Goal: Information Seeking & Learning: Find specific fact

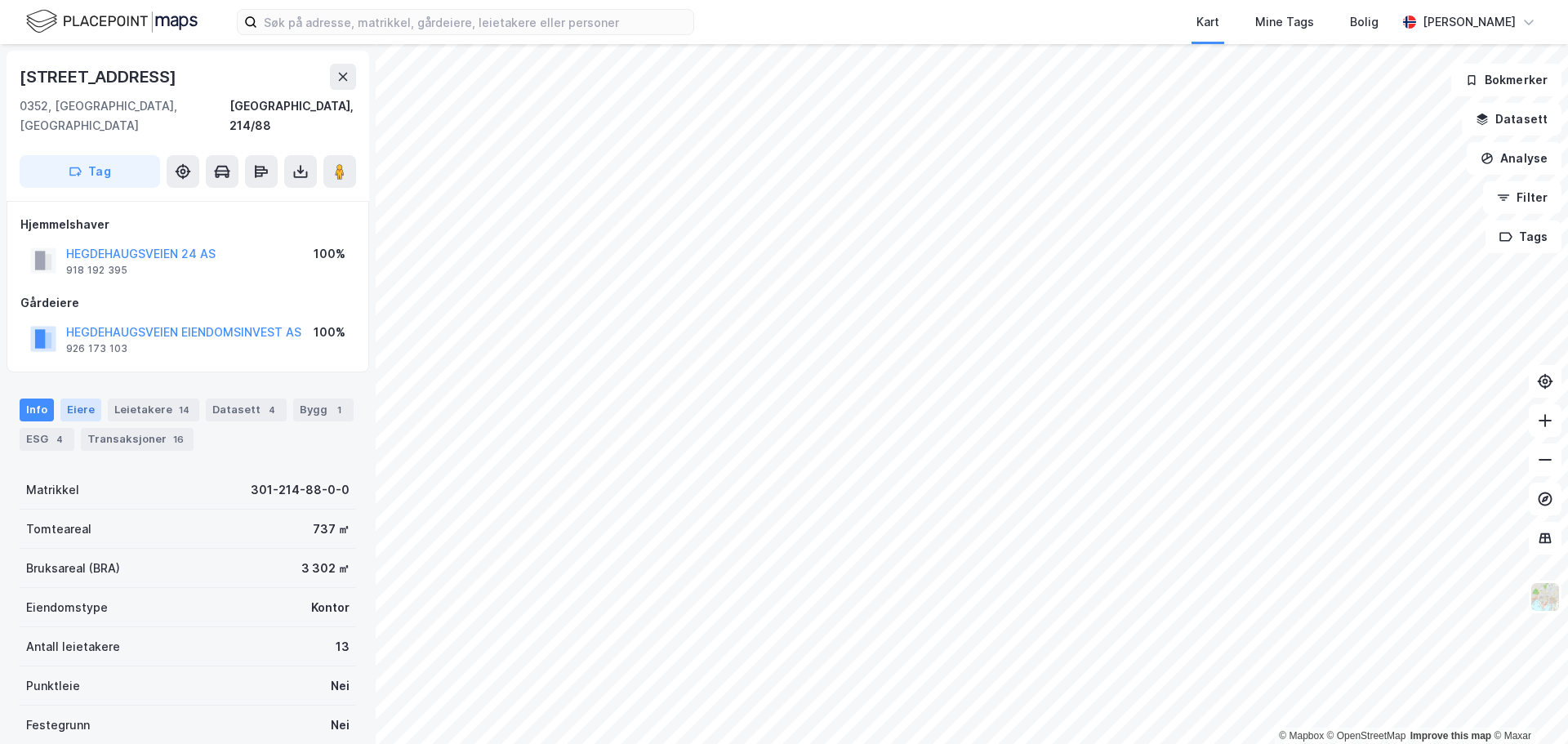
click at [77, 399] on div "Eiere" at bounding box center [81, 410] width 41 height 23
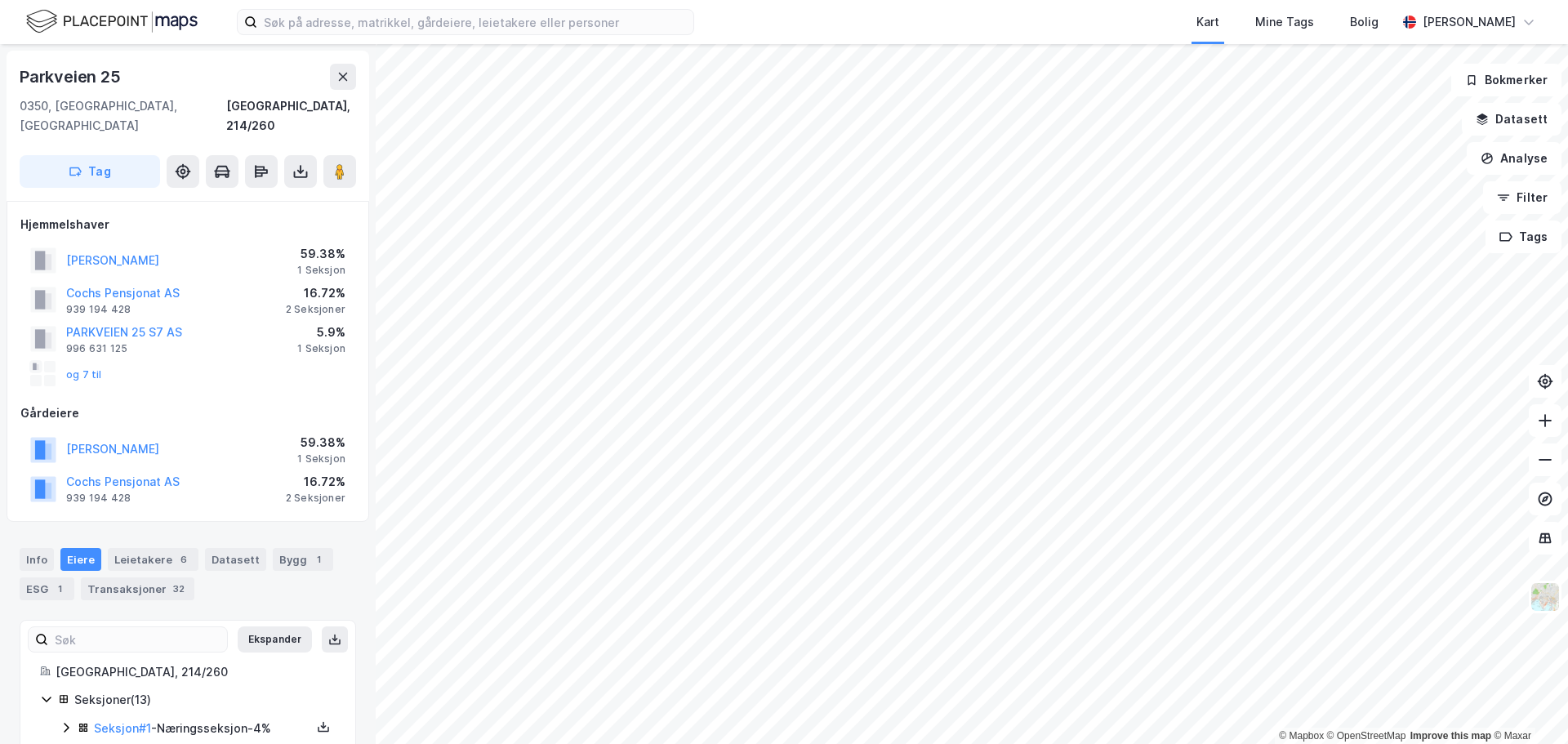
scroll to position [1, 0]
click at [0, 0] on button "og 7 til" at bounding box center [0, 0] width 0 height 0
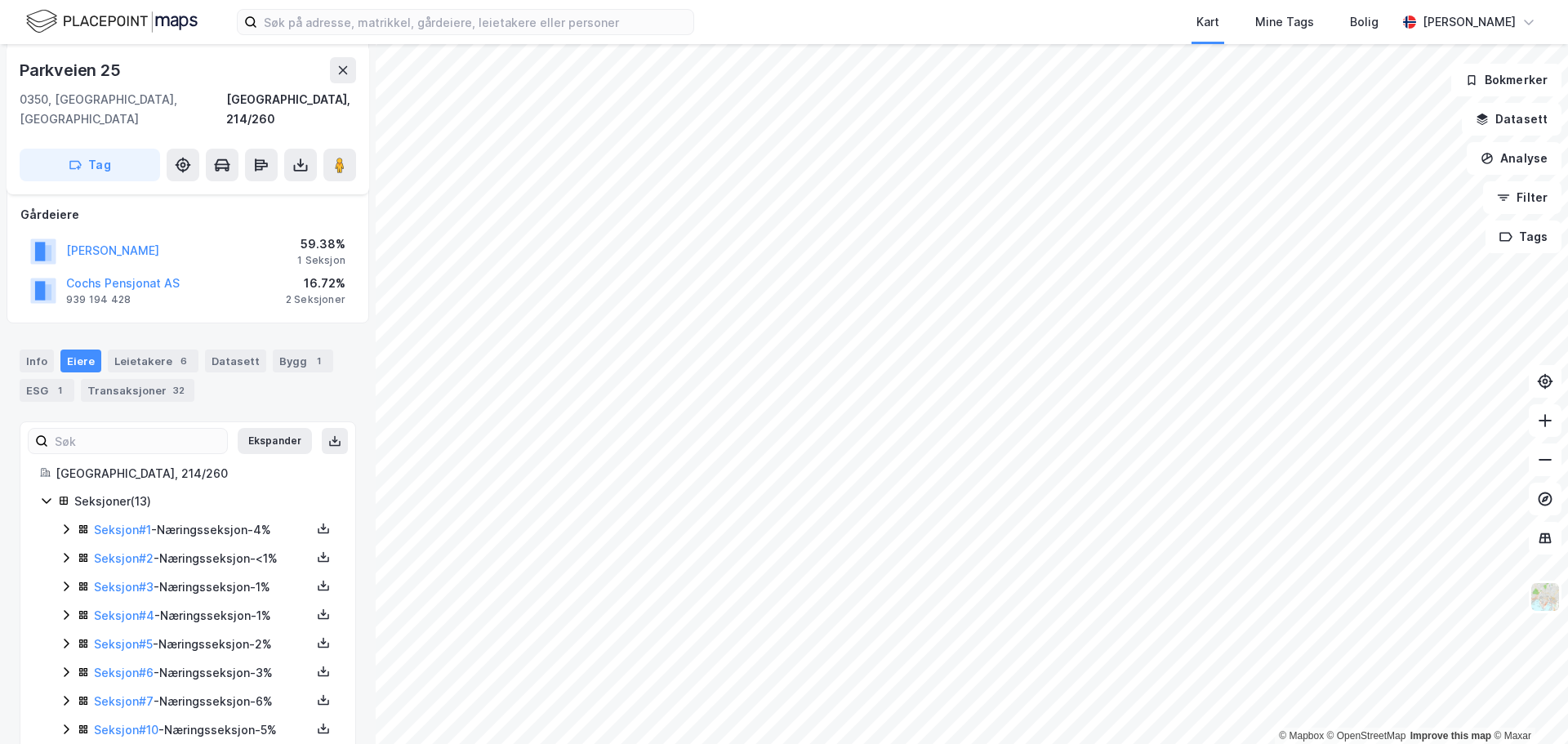
scroll to position [31, 0]
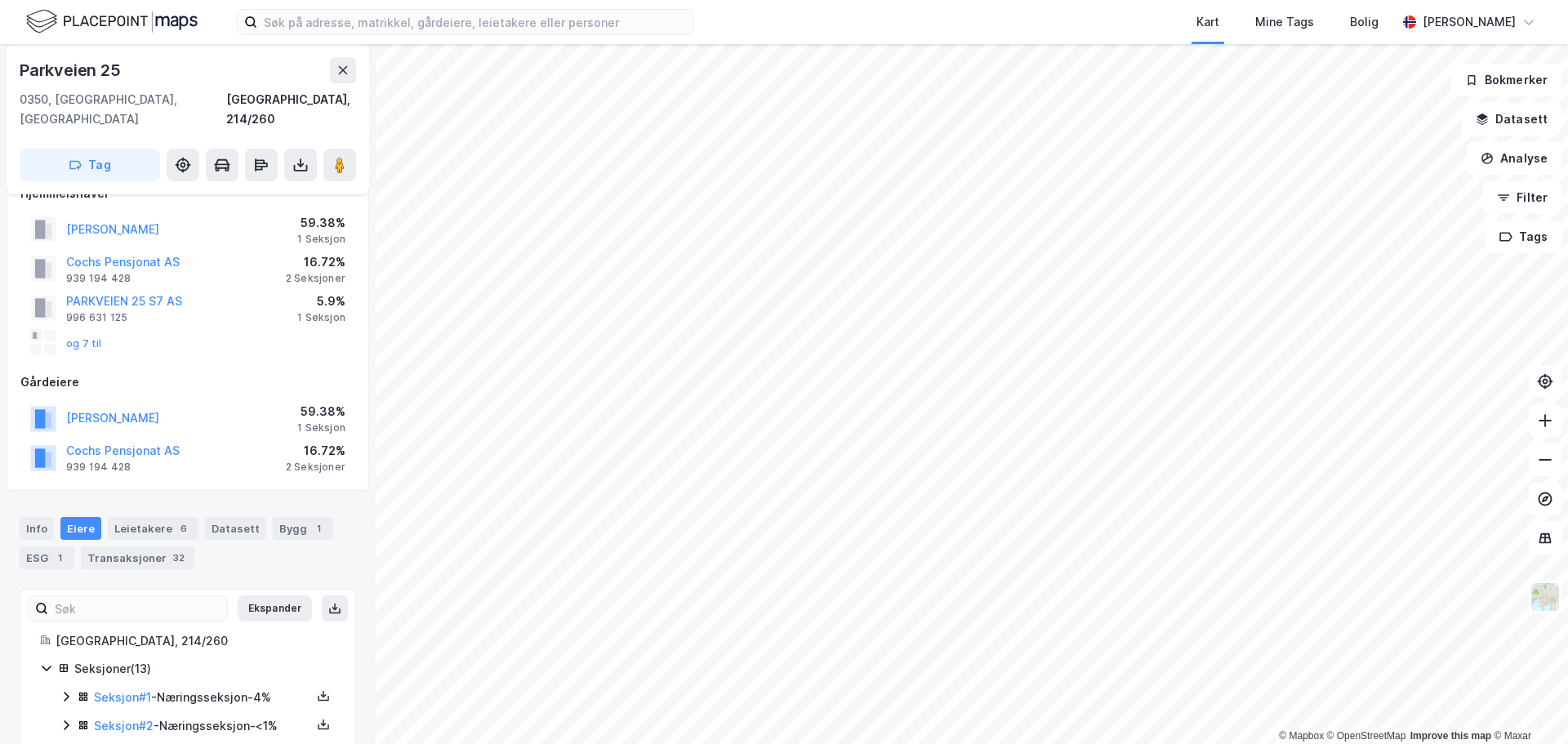
click at [74, 517] on div "Eiere" at bounding box center [81, 529] width 41 height 23
click at [136, 517] on div "Leietakere 6" at bounding box center [153, 529] width 90 height 23
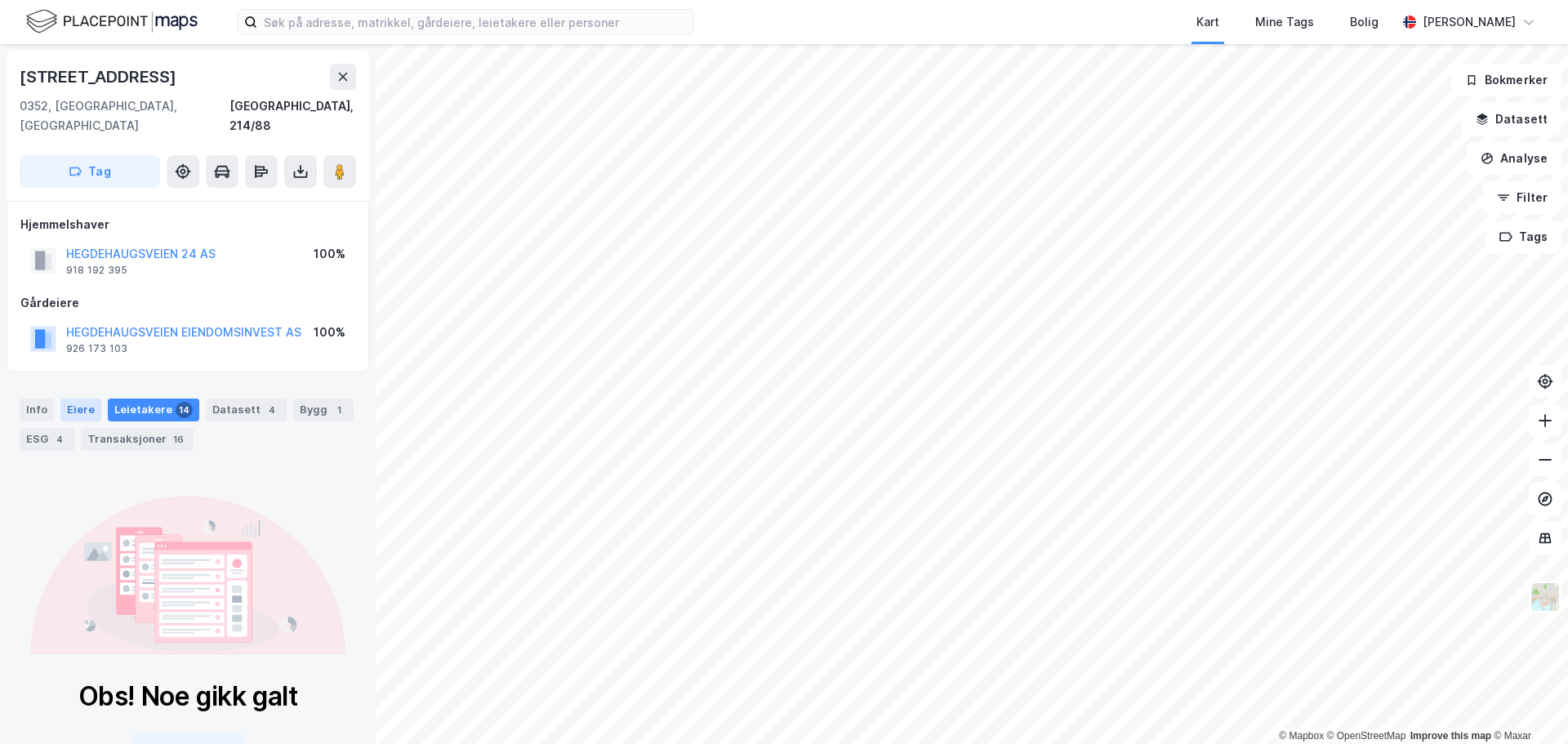
click at [78, 399] on div "Eiere" at bounding box center [81, 410] width 41 height 23
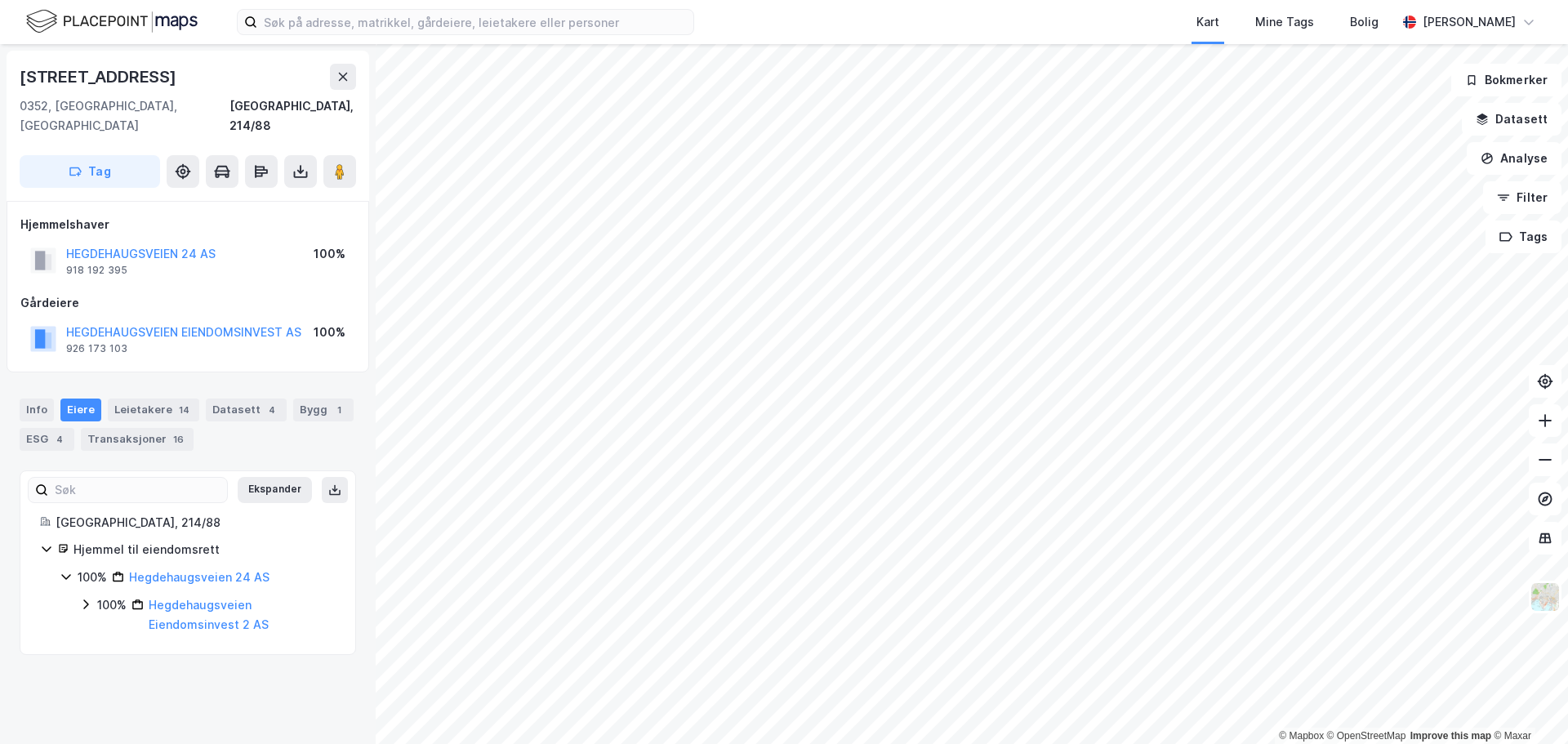
click at [65, 570] on icon at bounding box center [66, 576] width 13 height 13
click at [62, 570] on icon at bounding box center [66, 576] width 13 height 13
click at [86, 598] on icon at bounding box center [85, 604] width 13 height 13
click at [223, 643] on div "Hegdehaugsveien Eiendomsinvest AS" at bounding box center [252, 663] width 167 height 39
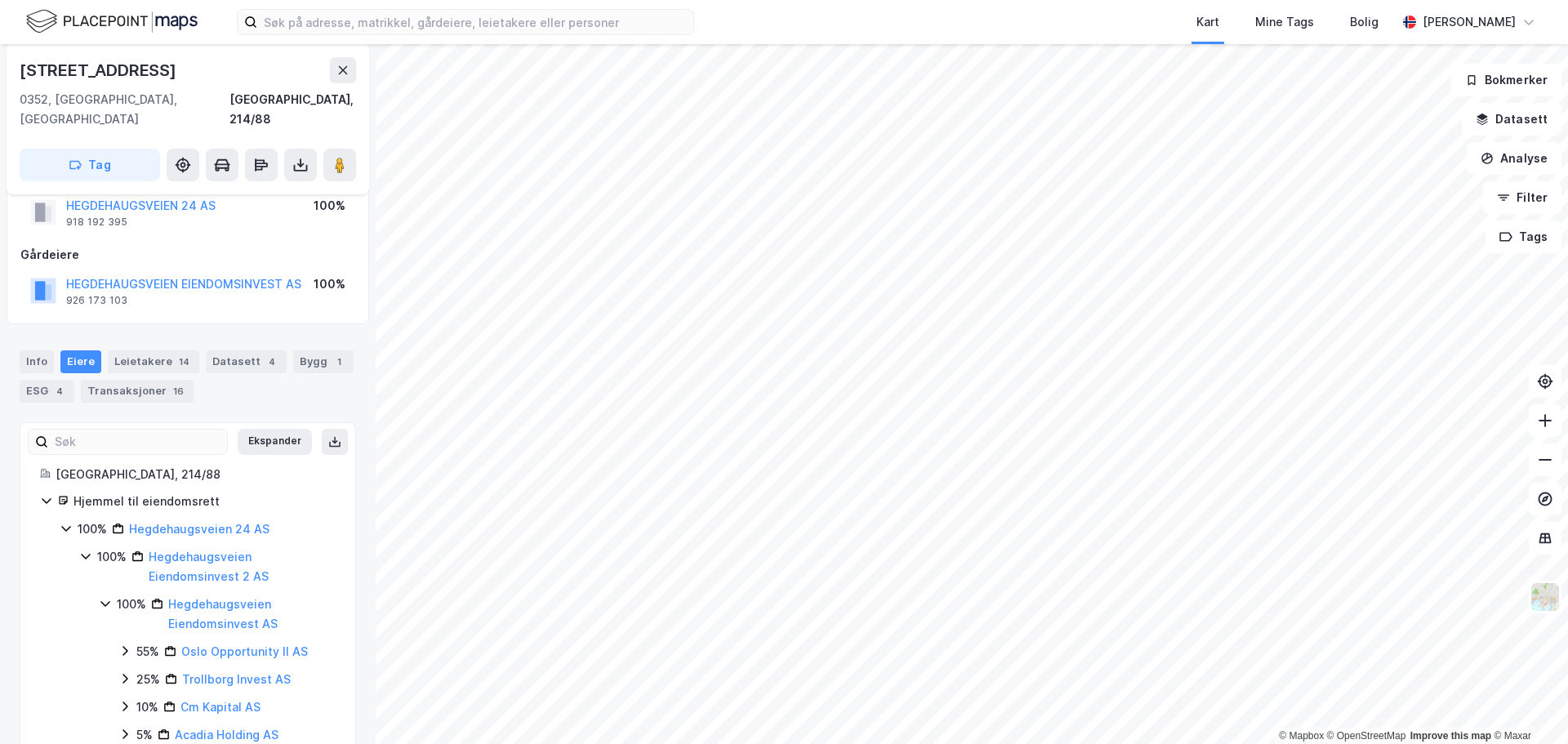
scroll to position [97, 0]
